Goal: Transaction & Acquisition: Download file/media

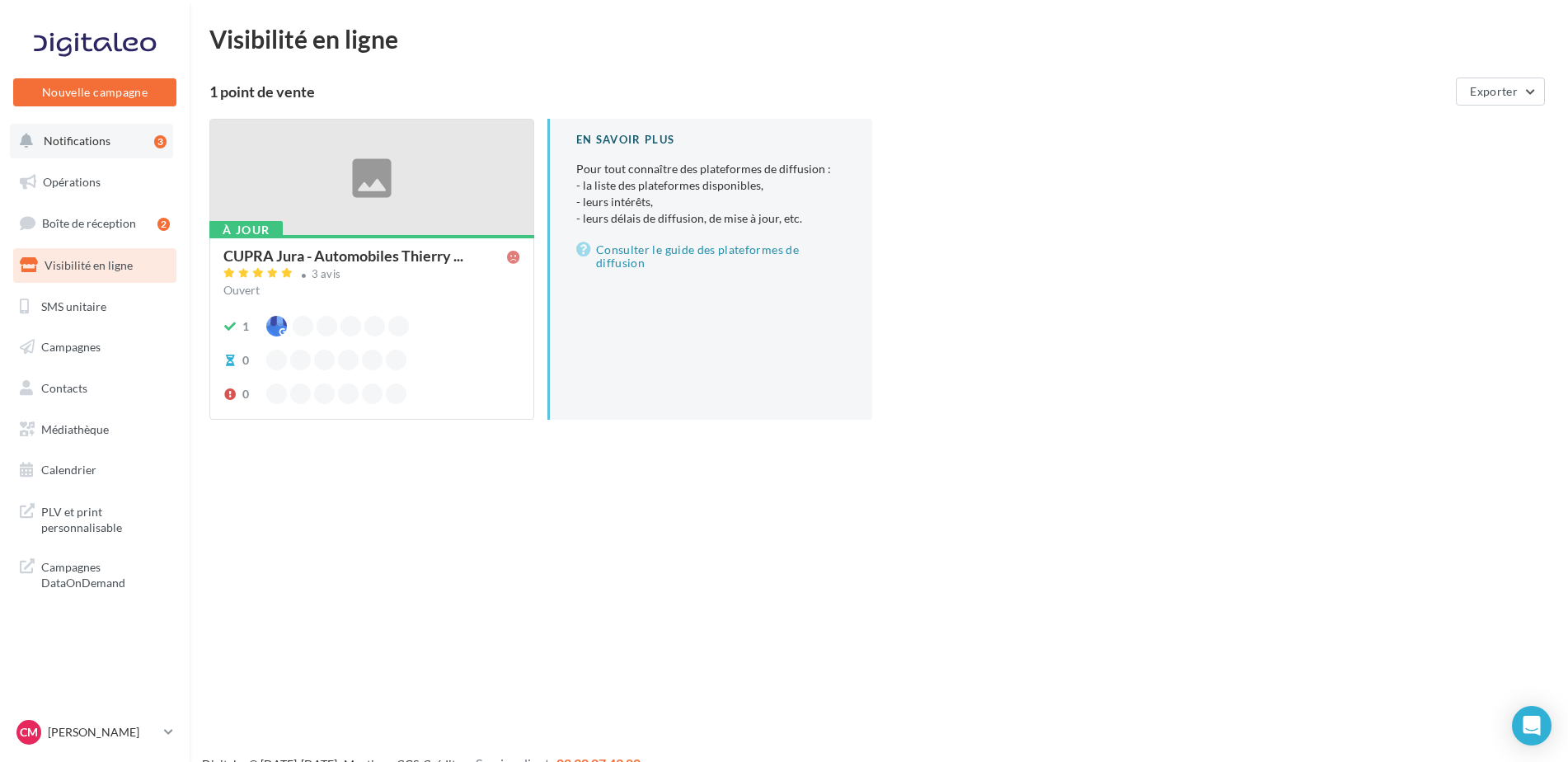
click at [102, 138] on span "Notifications" at bounding box center [77, 140] width 67 height 14
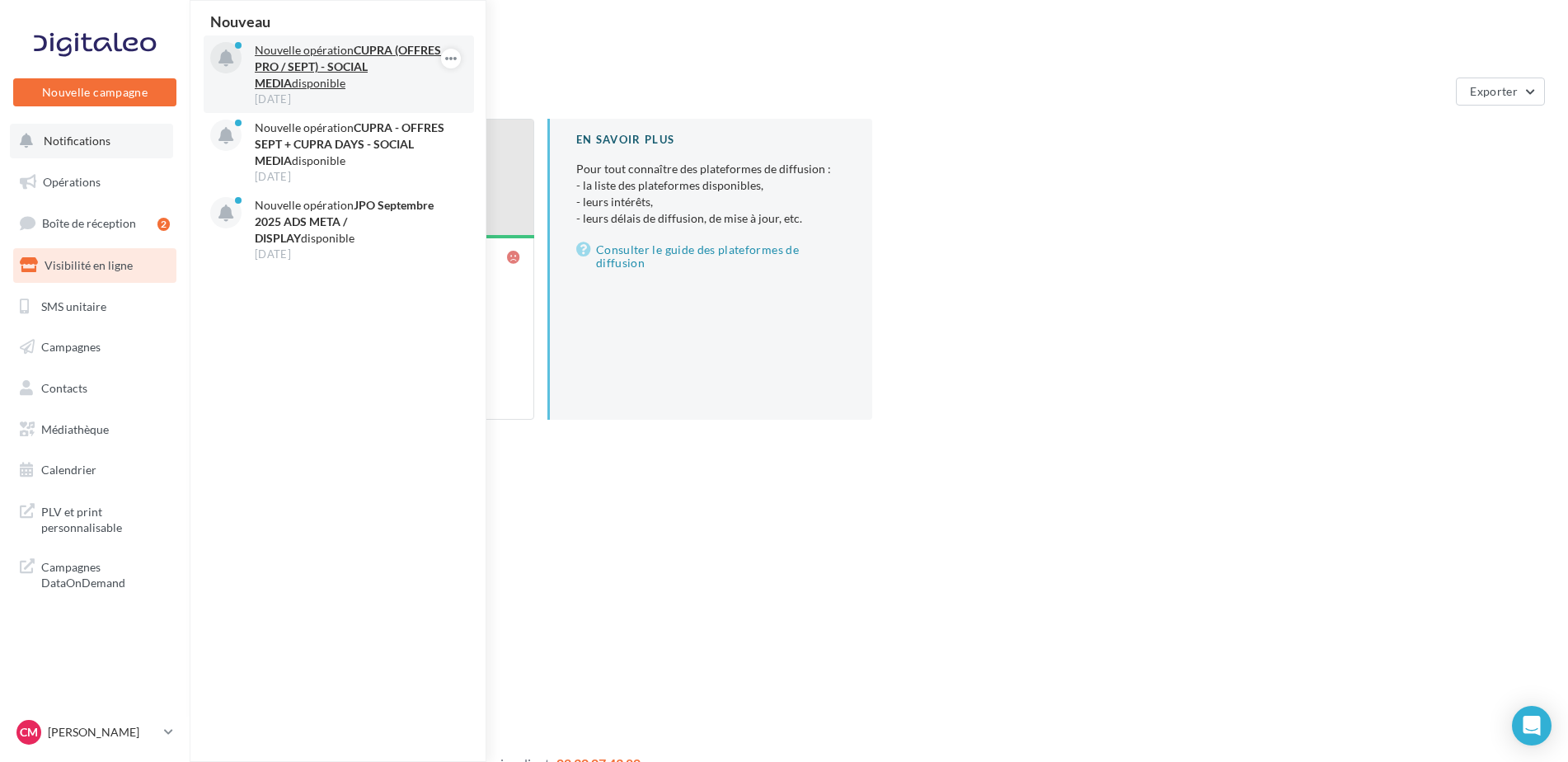
click at [341, 58] on p "Nouvelle opération CUPRA (OFFRES PRO / SEPT) - SOCIAL MEDIA disponible" at bounding box center [350, 66] width 192 height 49
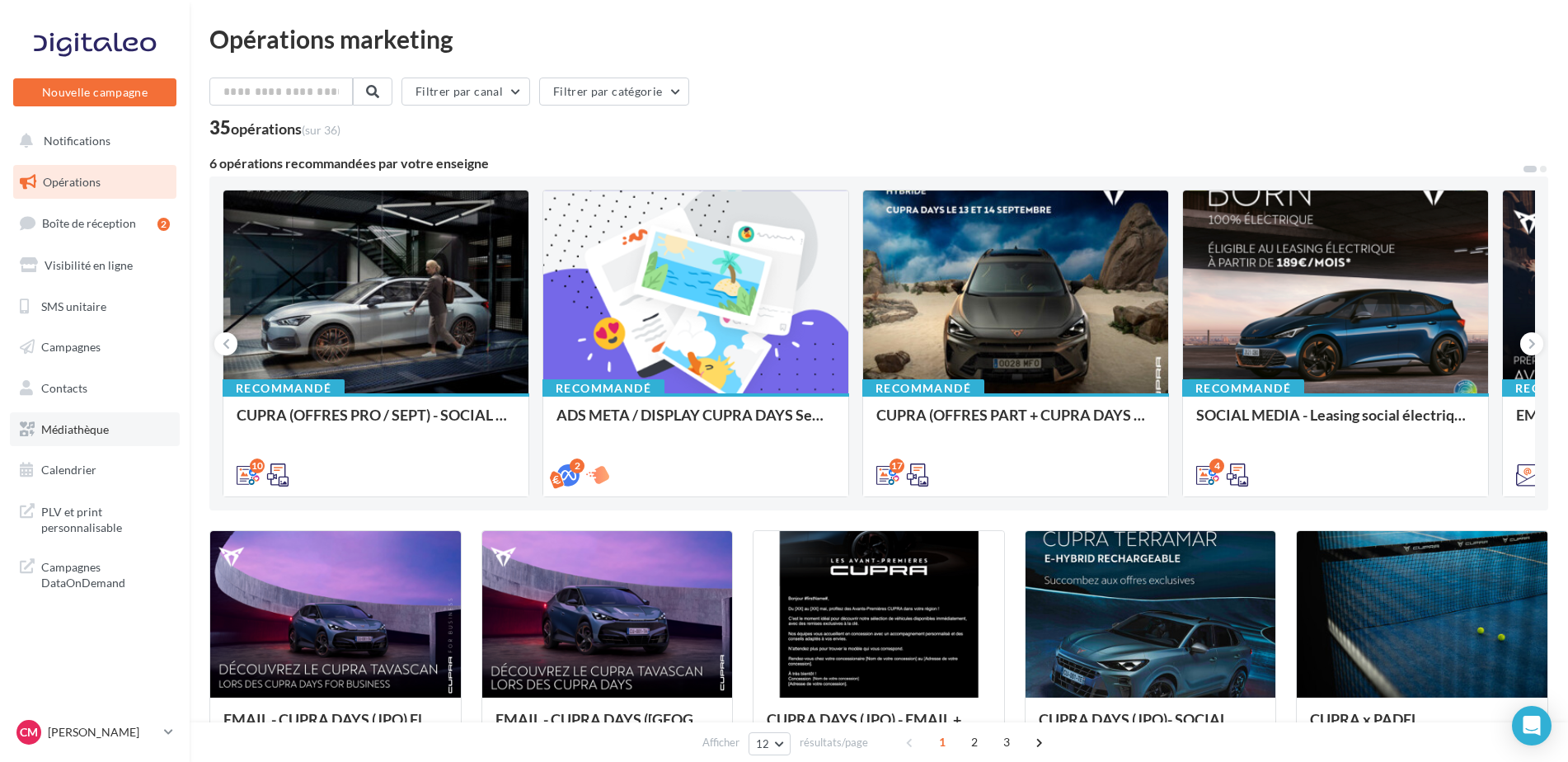
click at [62, 429] on span "Médiathèque" at bounding box center [74, 429] width 67 height 14
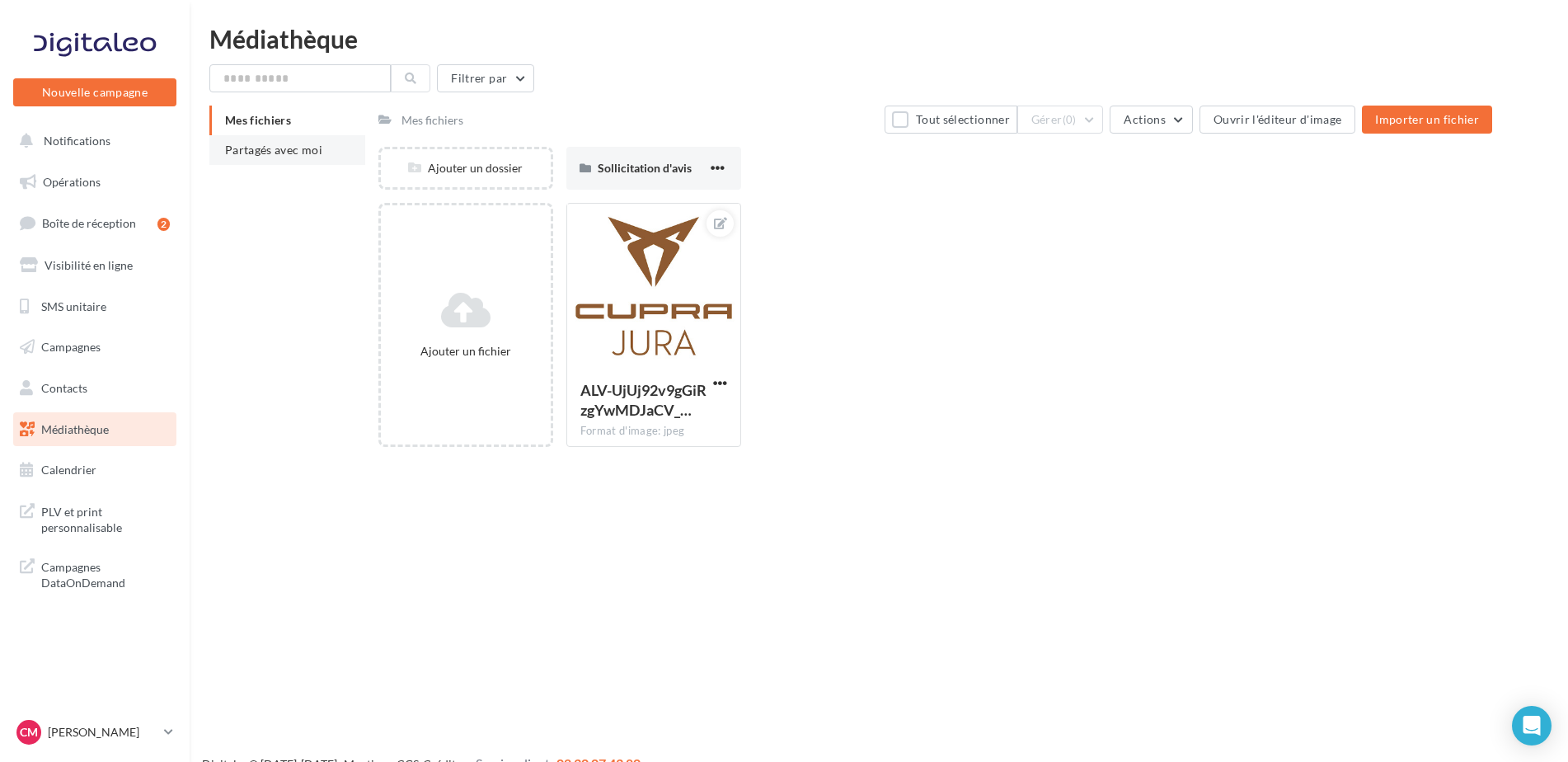
click at [279, 151] on span "Partagés avec moi" at bounding box center [273, 149] width 97 height 14
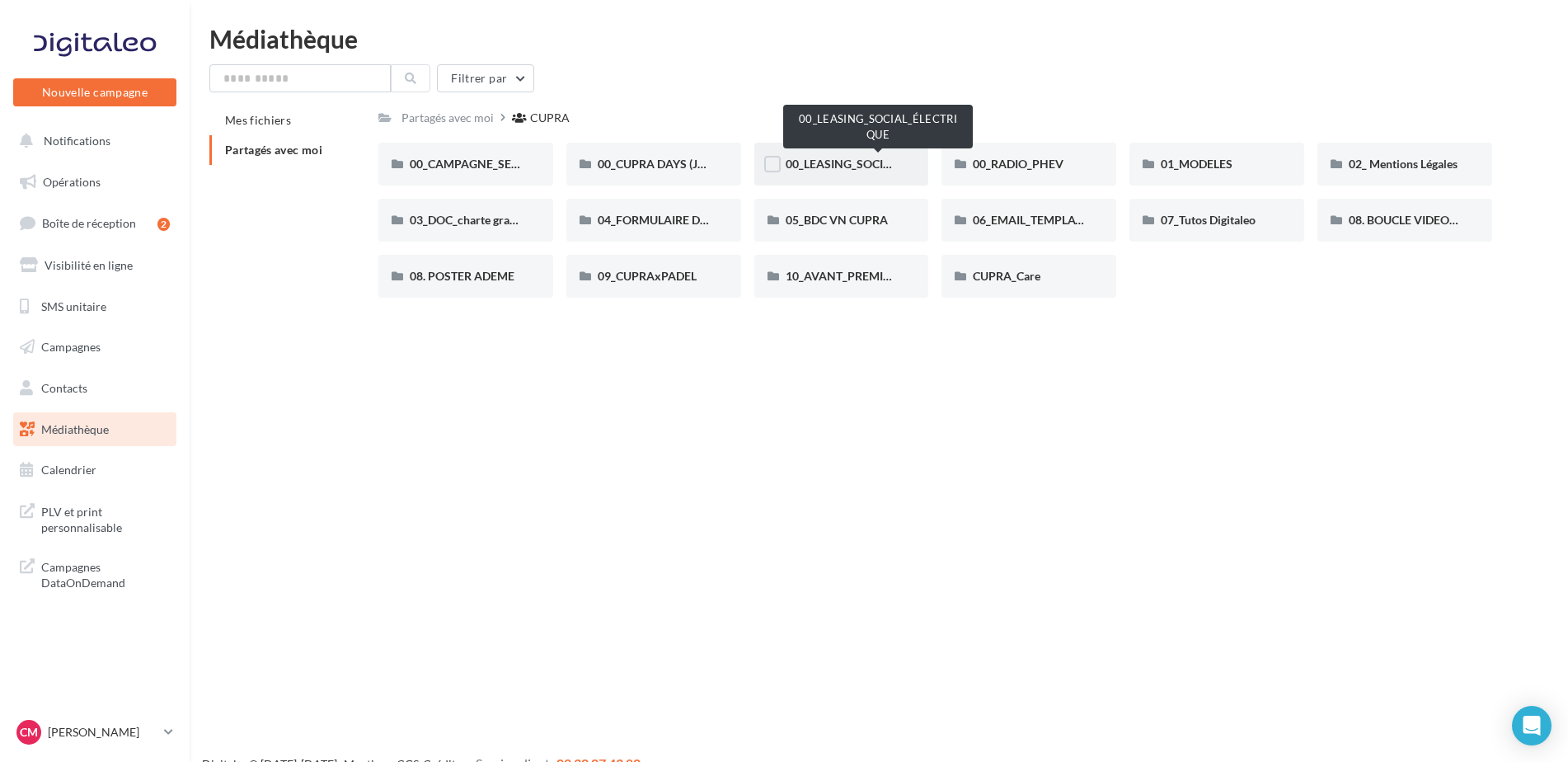
click at [801, 164] on span "00_LEASING_SOCIAL_ÉLECTRIQUE" at bounding box center [877, 163] width 183 height 14
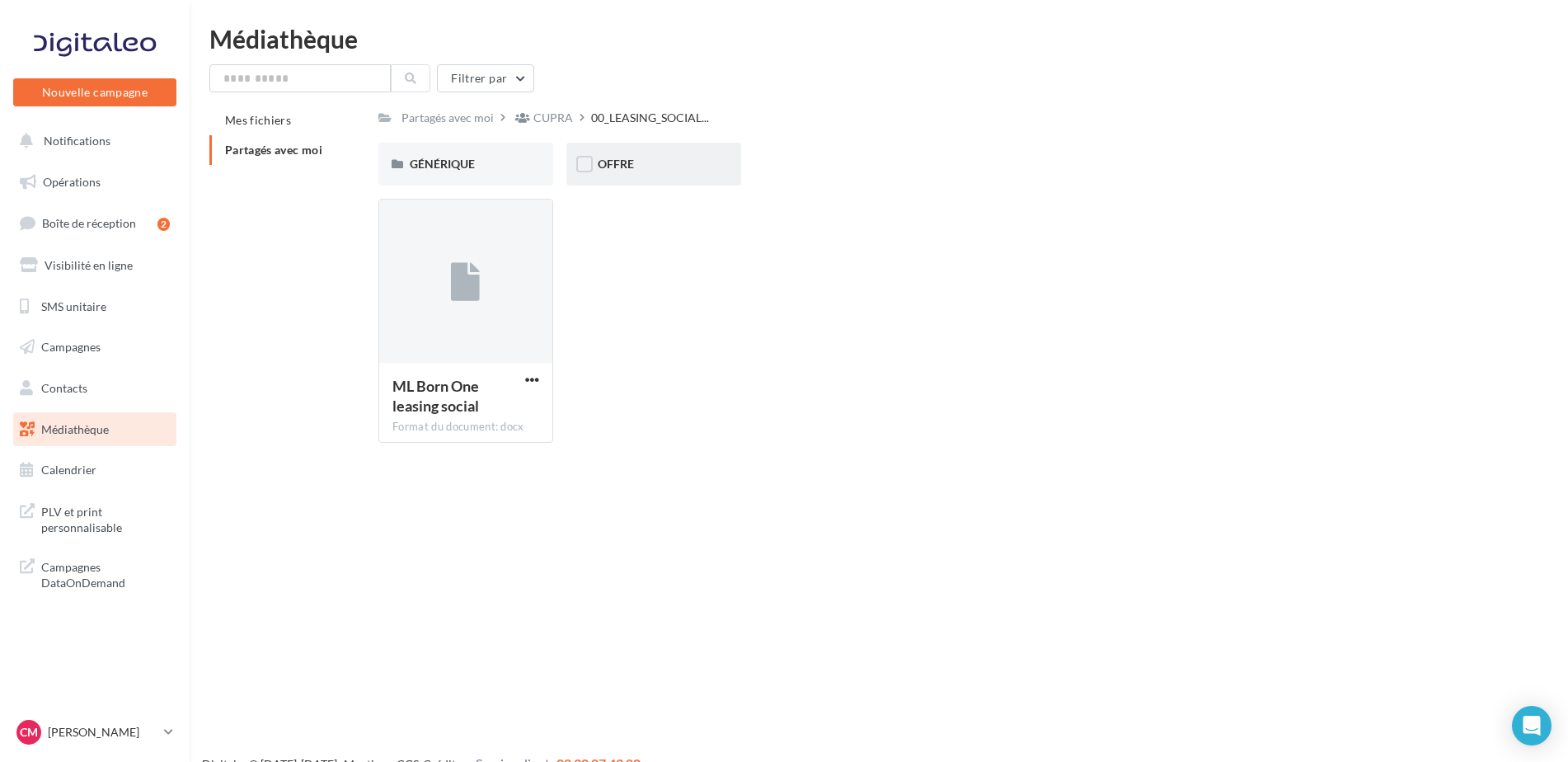
click at [664, 177] on div "OFFRE" at bounding box center [654, 163] width 174 height 43
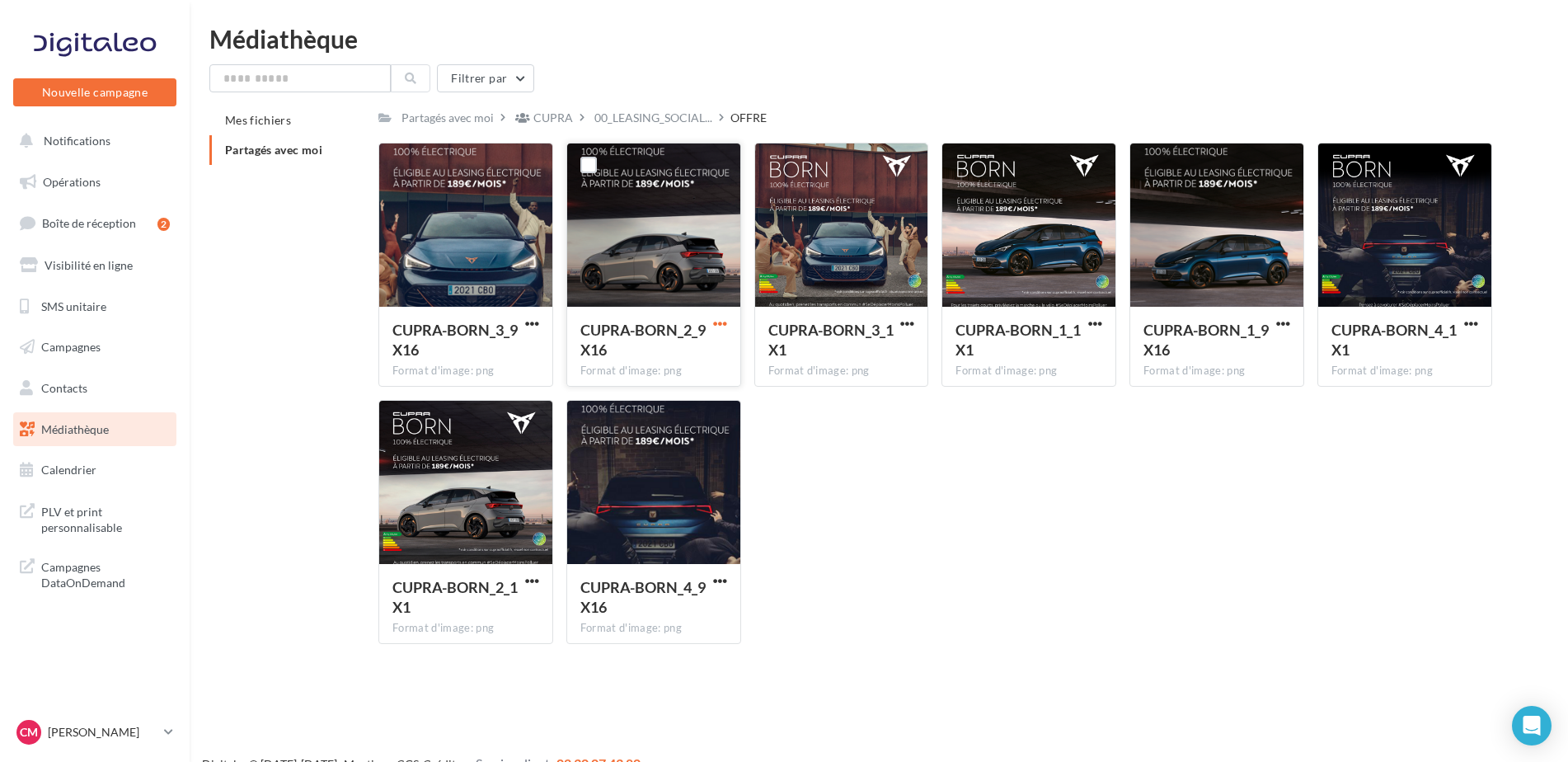
click at [714, 325] on span "button" at bounding box center [719, 323] width 14 height 14
click at [639, 360] on button "Télécharger" at bounding box center [648, 356] width 165 height 43
click at [899, 322] on button "button" at bounding box center [907, 325] width 21 height 16
click at [883, 349] on button "Télécharger" at bounding box center [835, 356] width 165 height 43
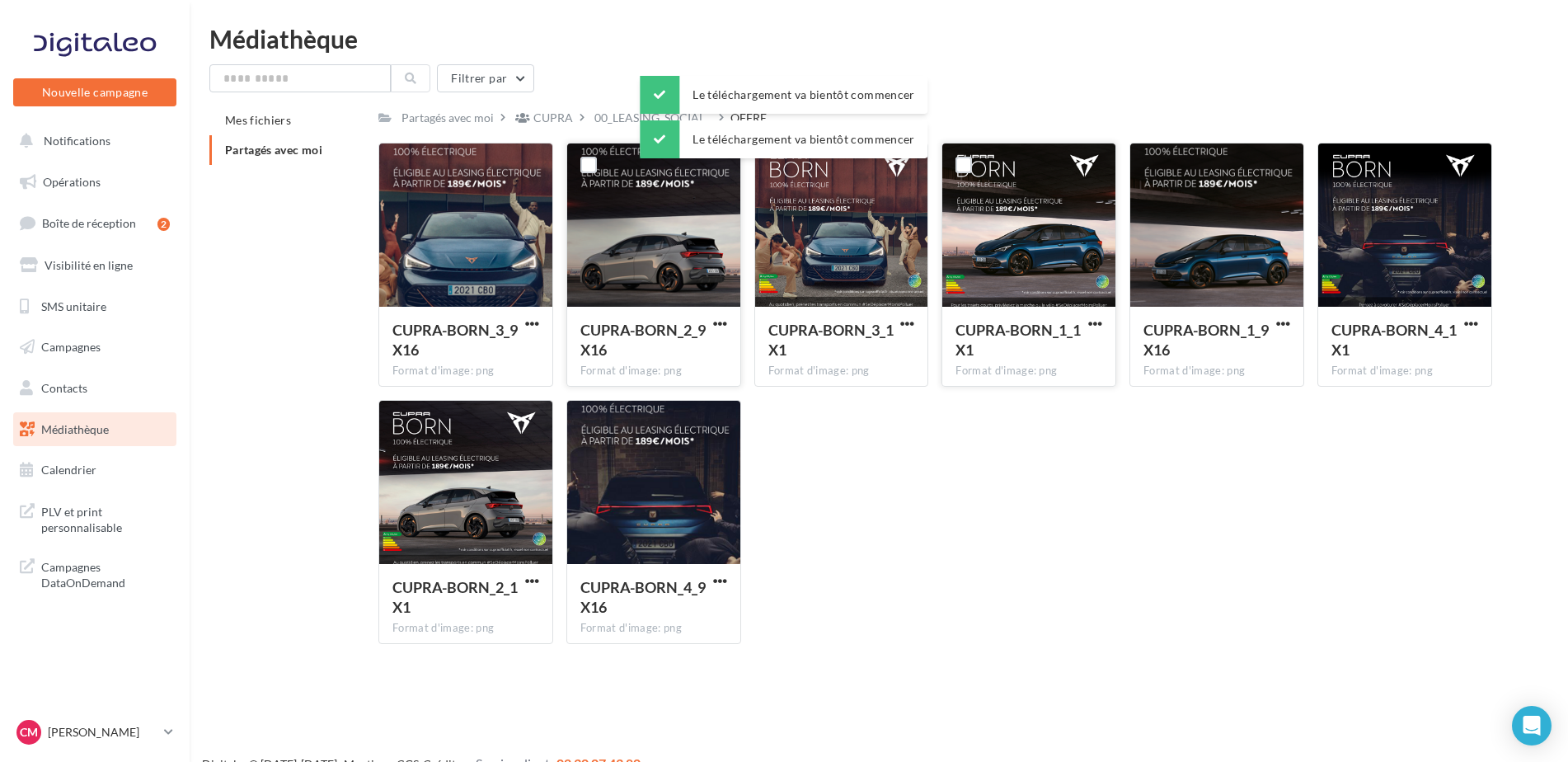
click at [1086, 326] on button "button" at bounding box center [1095, 325] width 21 height 16
click at [1042, 344] on button "Télécharger" at bounding box center [1023, 356] width 165 height 43
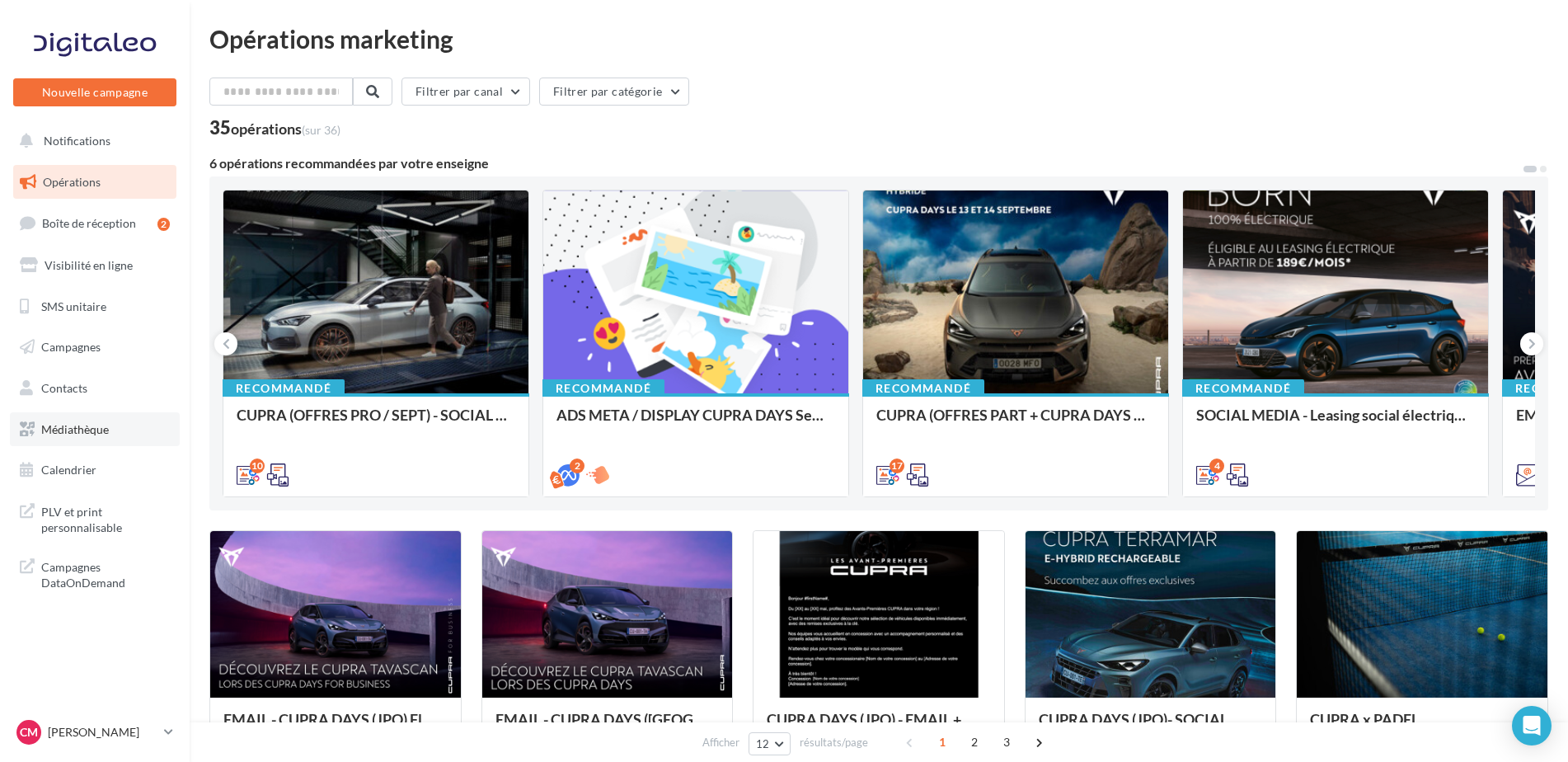
click at [102, 423] on span "Médiathèque" at bounding box center [74, 429] width 67 height 14
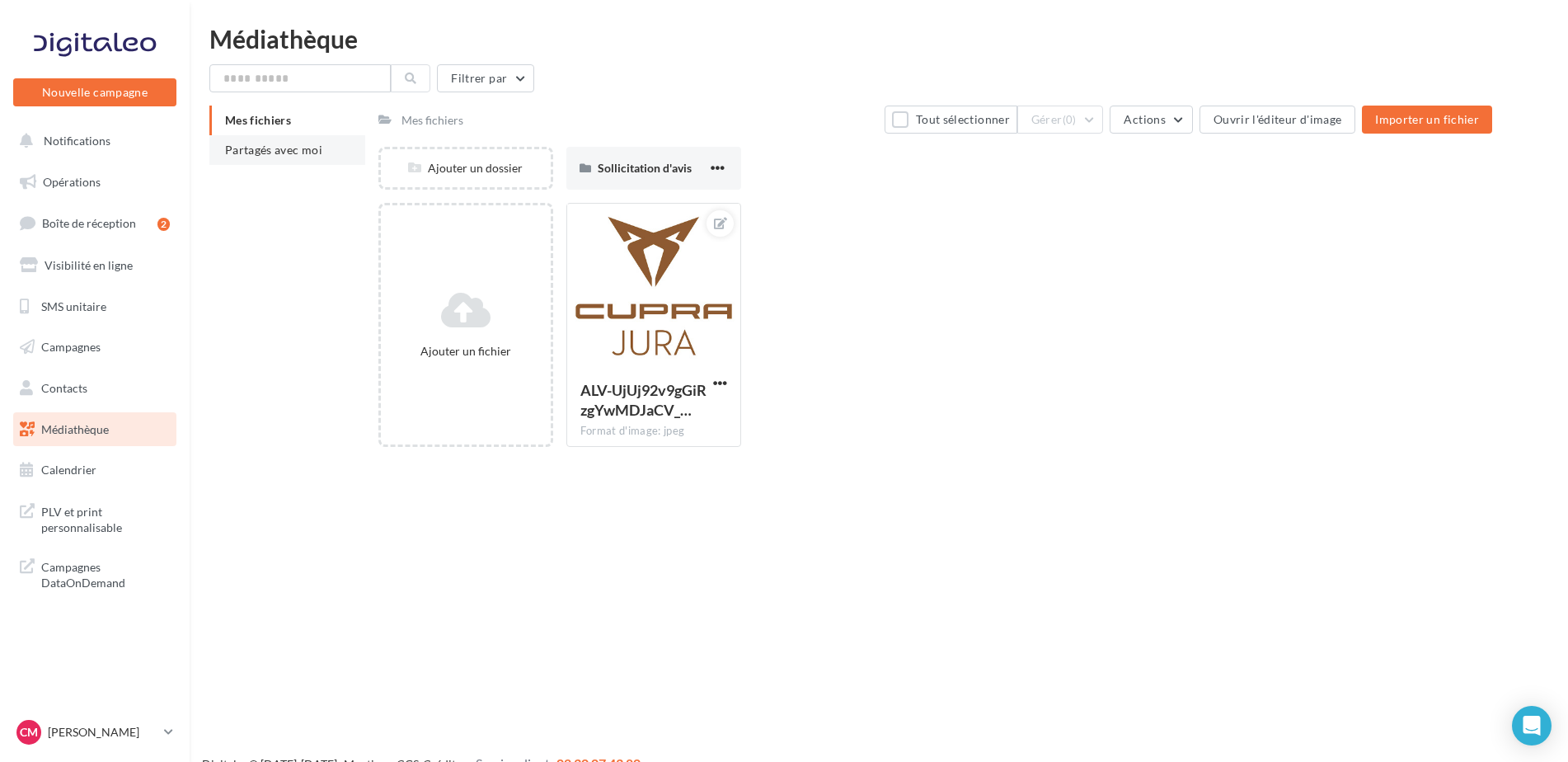
click at [300, 154] on span "Partagés avec moi" at bounding box center [273, 149] width 97 height 14
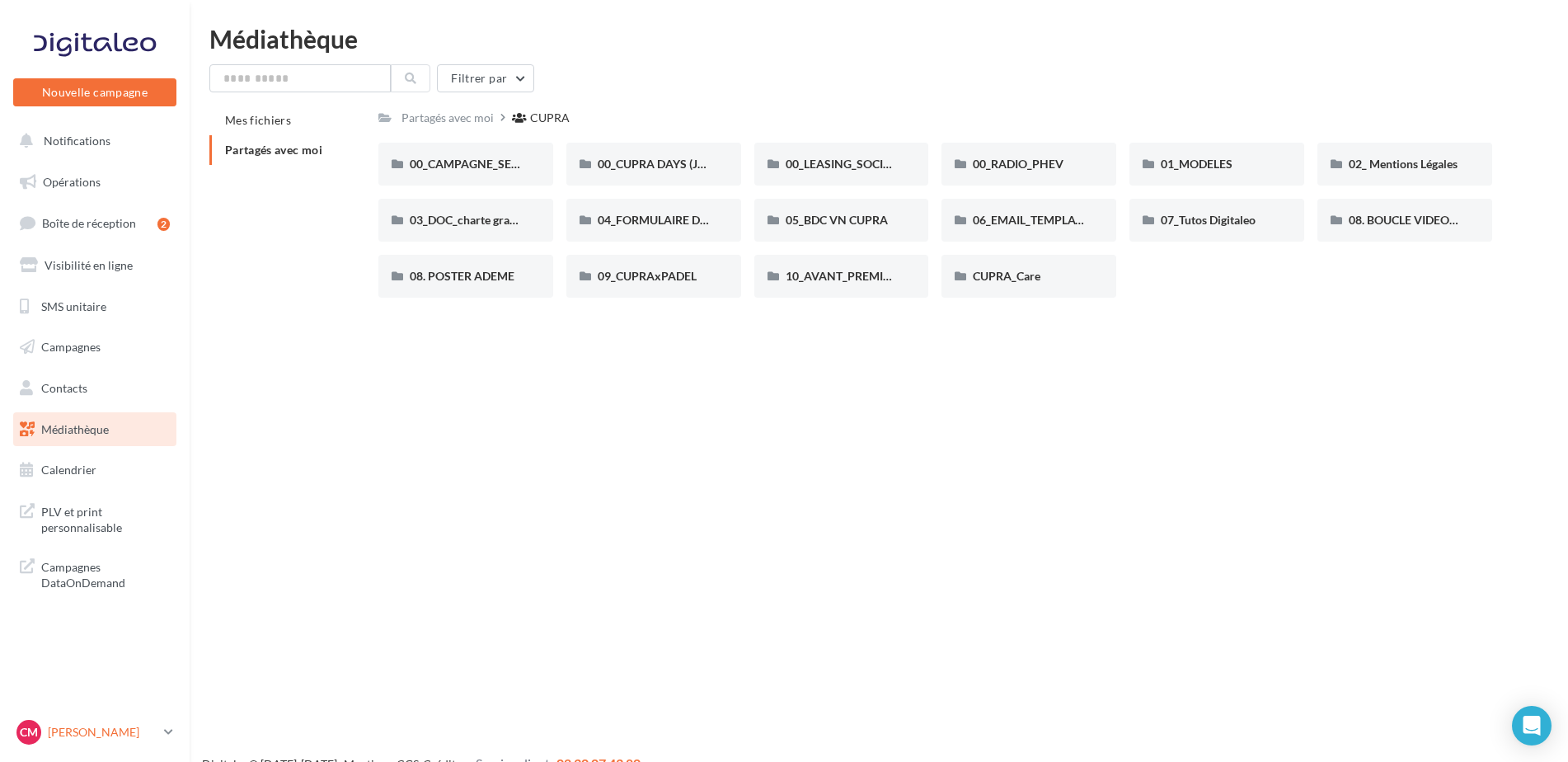
click at [51, 726] on p "[PERSON_NAME]" at bounding box center [103, 732] width 110 height 16
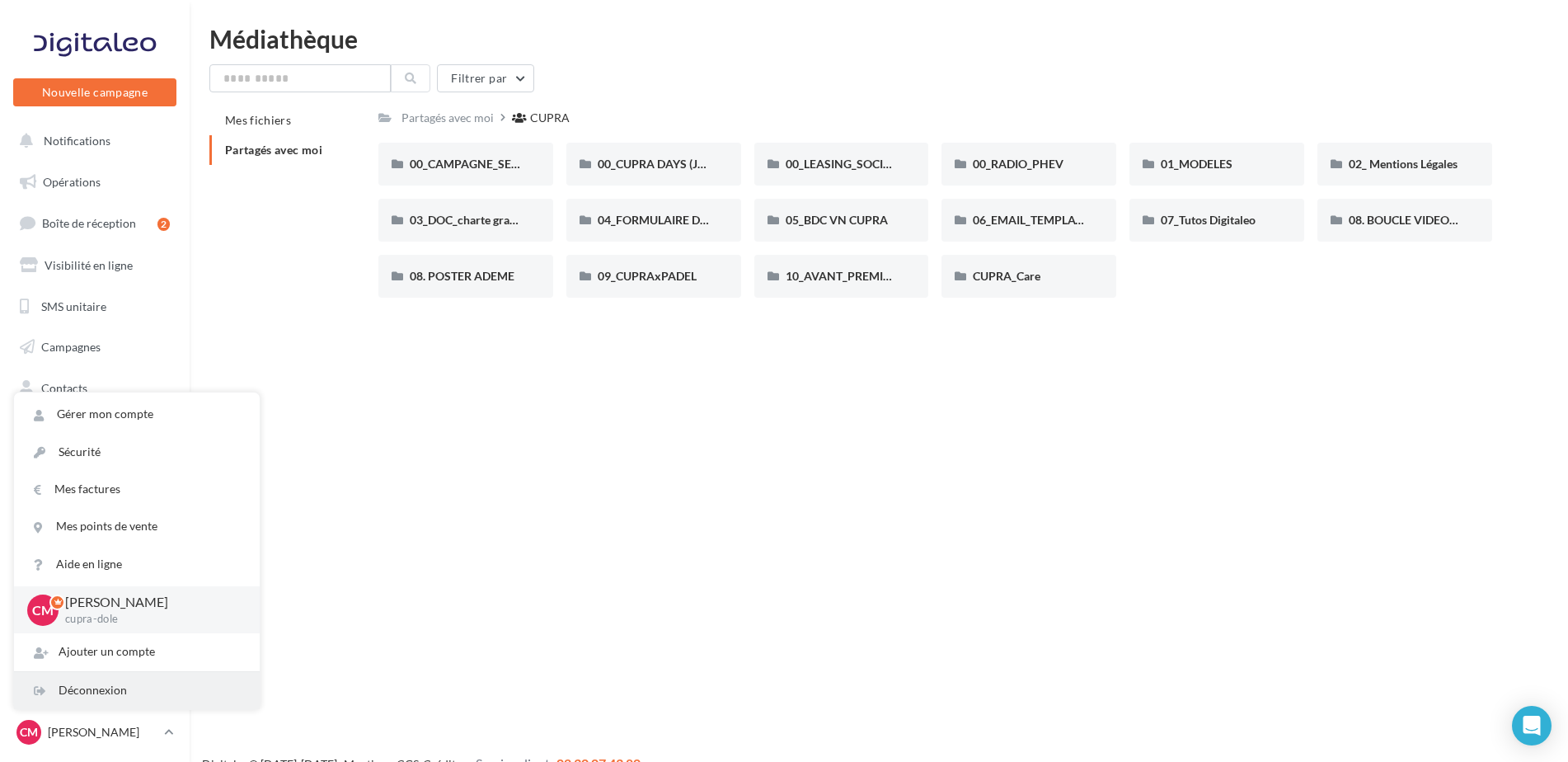
click at [141, 678] on div "Déconnexion" at bounding box center [136, 690] width 246 height 37
